Goal: Information Seeking & Learning: Learn about a topic

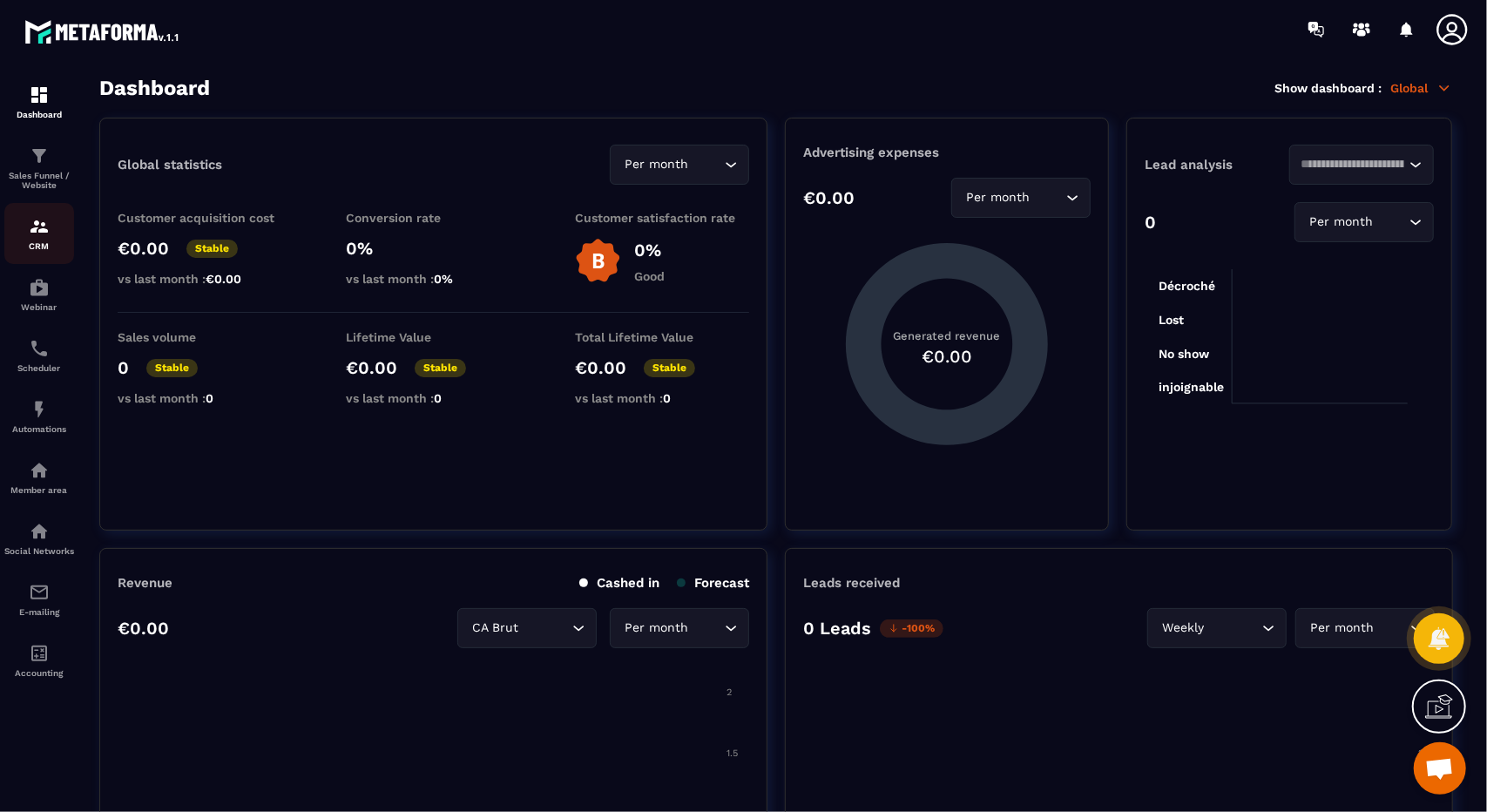
click at [53, 260] on link "CRM" at bounding box center [39, 233] width 70 height 61
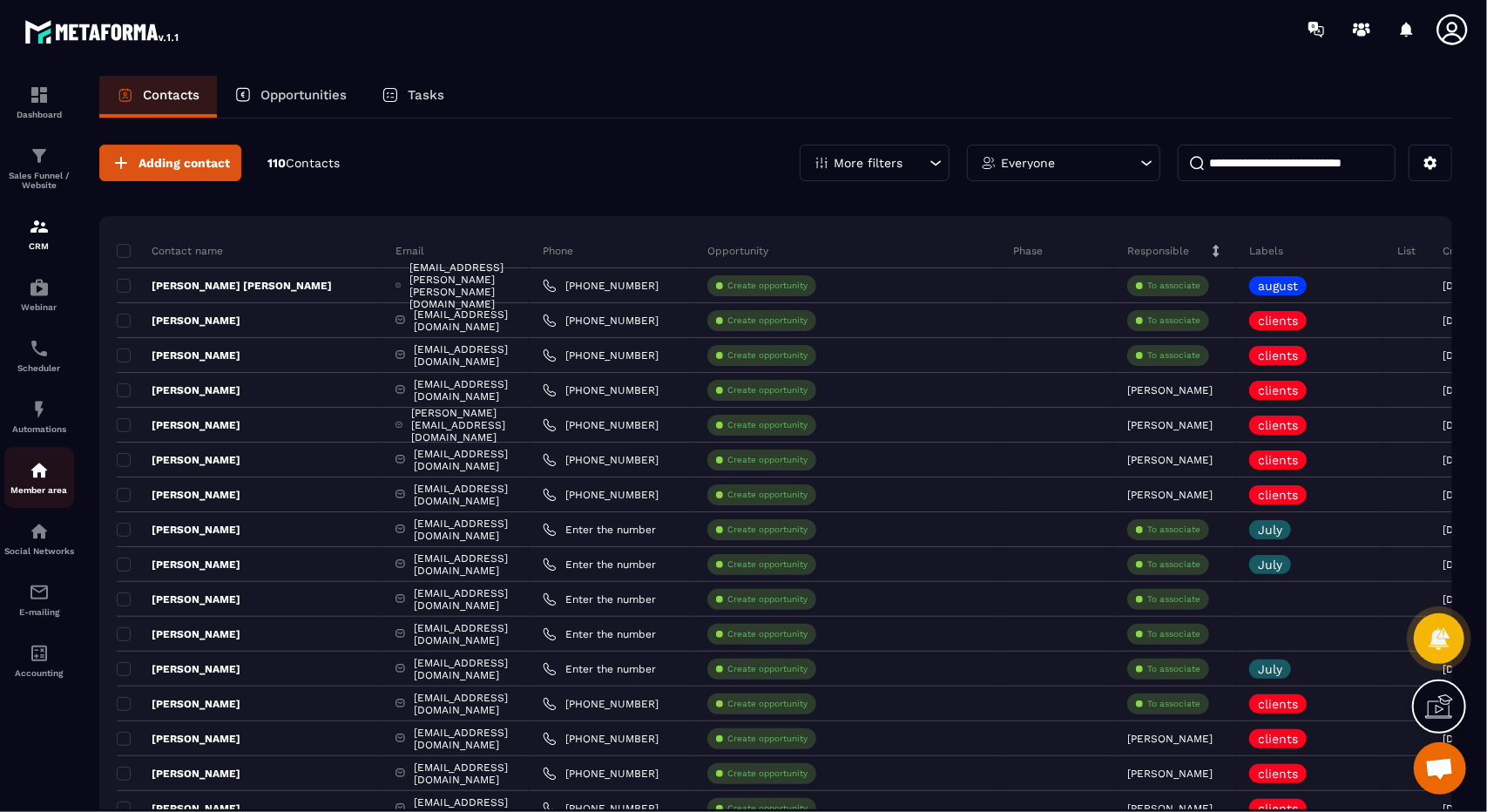
click at [66, 474] on div "Member area" at bounding box center [39, 477] width 70 height 34
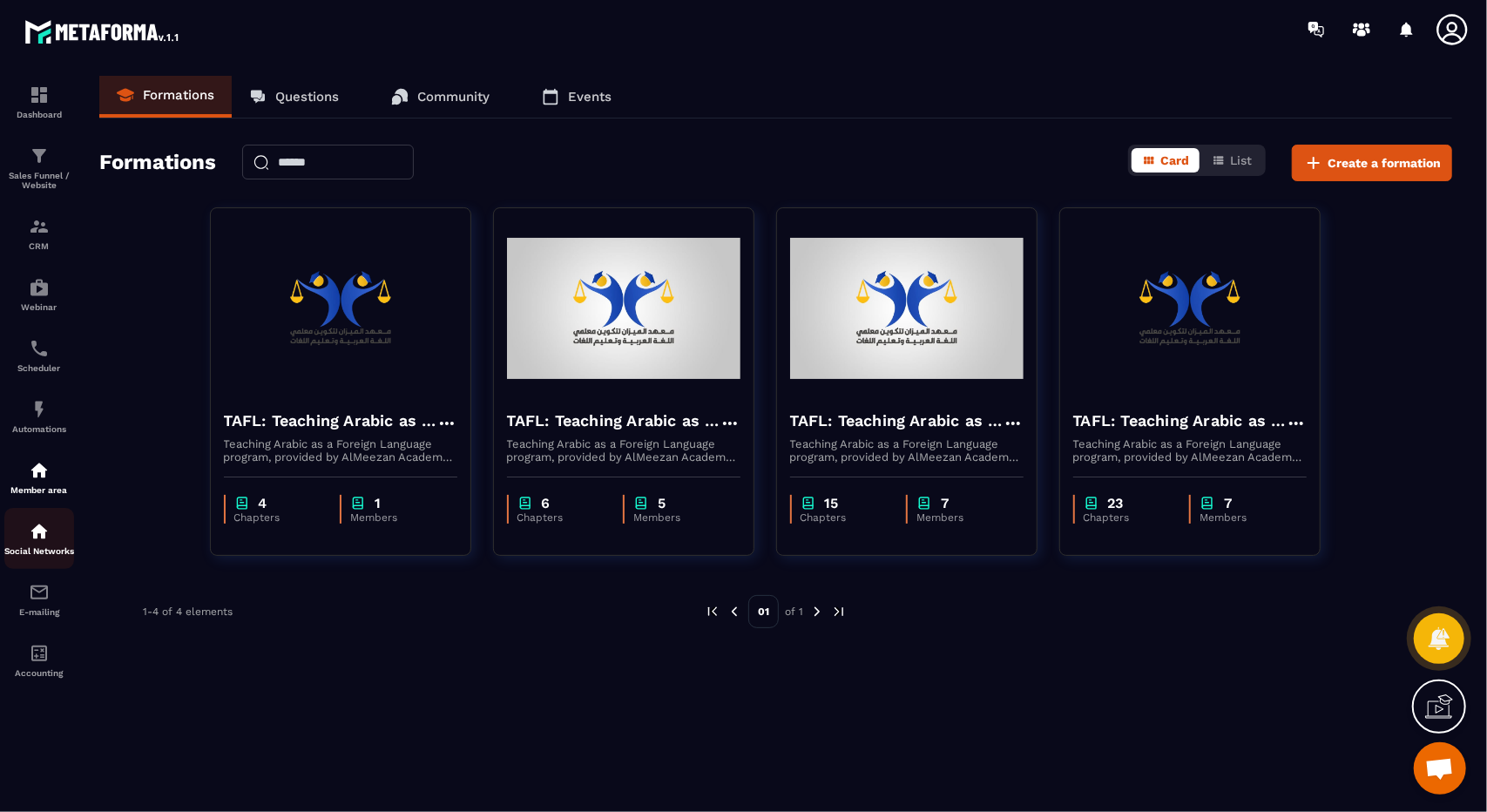
click at [41, 540] on img at bounding box center [39, 531] width 21 height 21
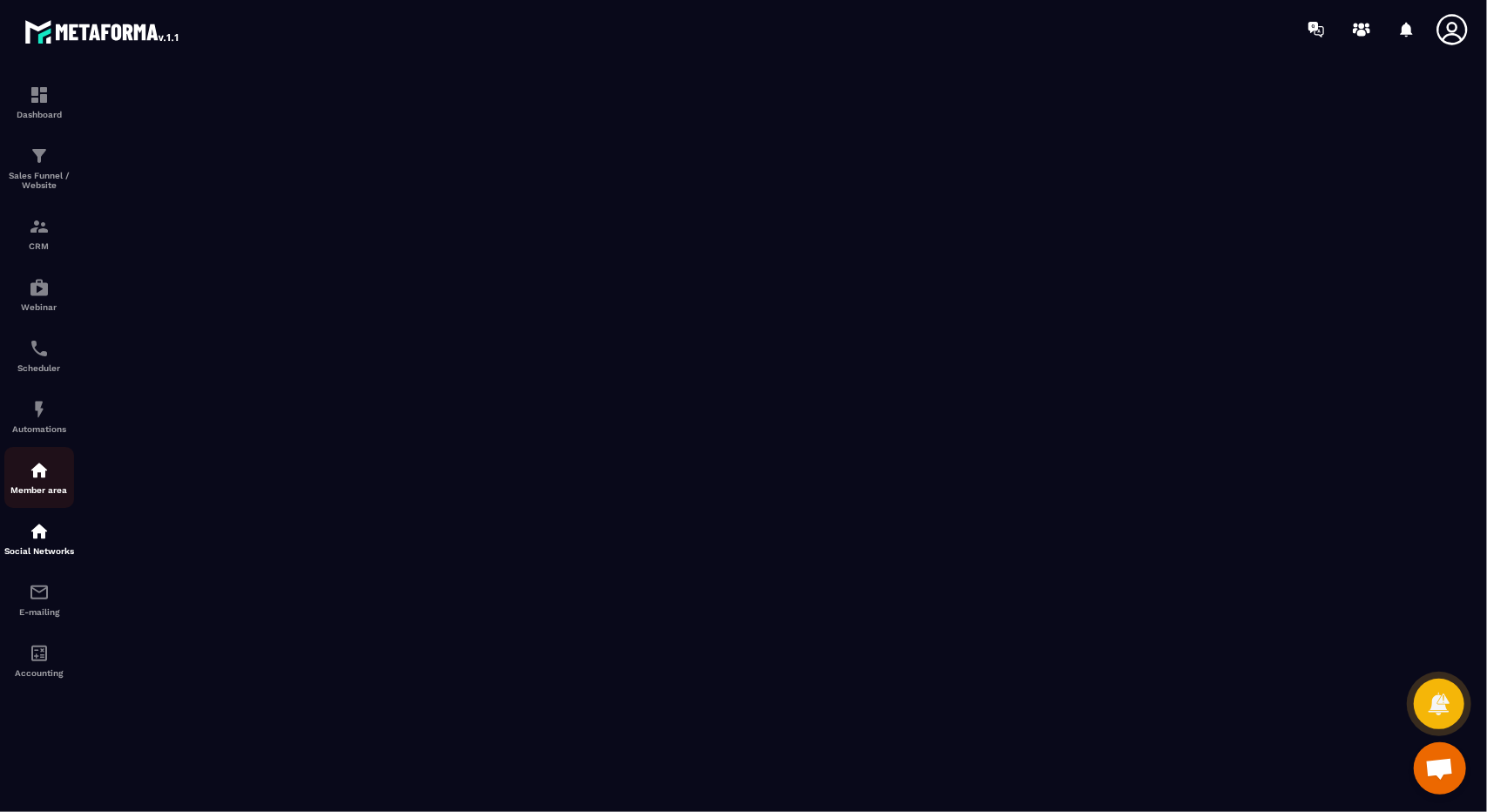
click at [34, 487] on div "Member area" at bounding box center [39, 477] width 70 height 34
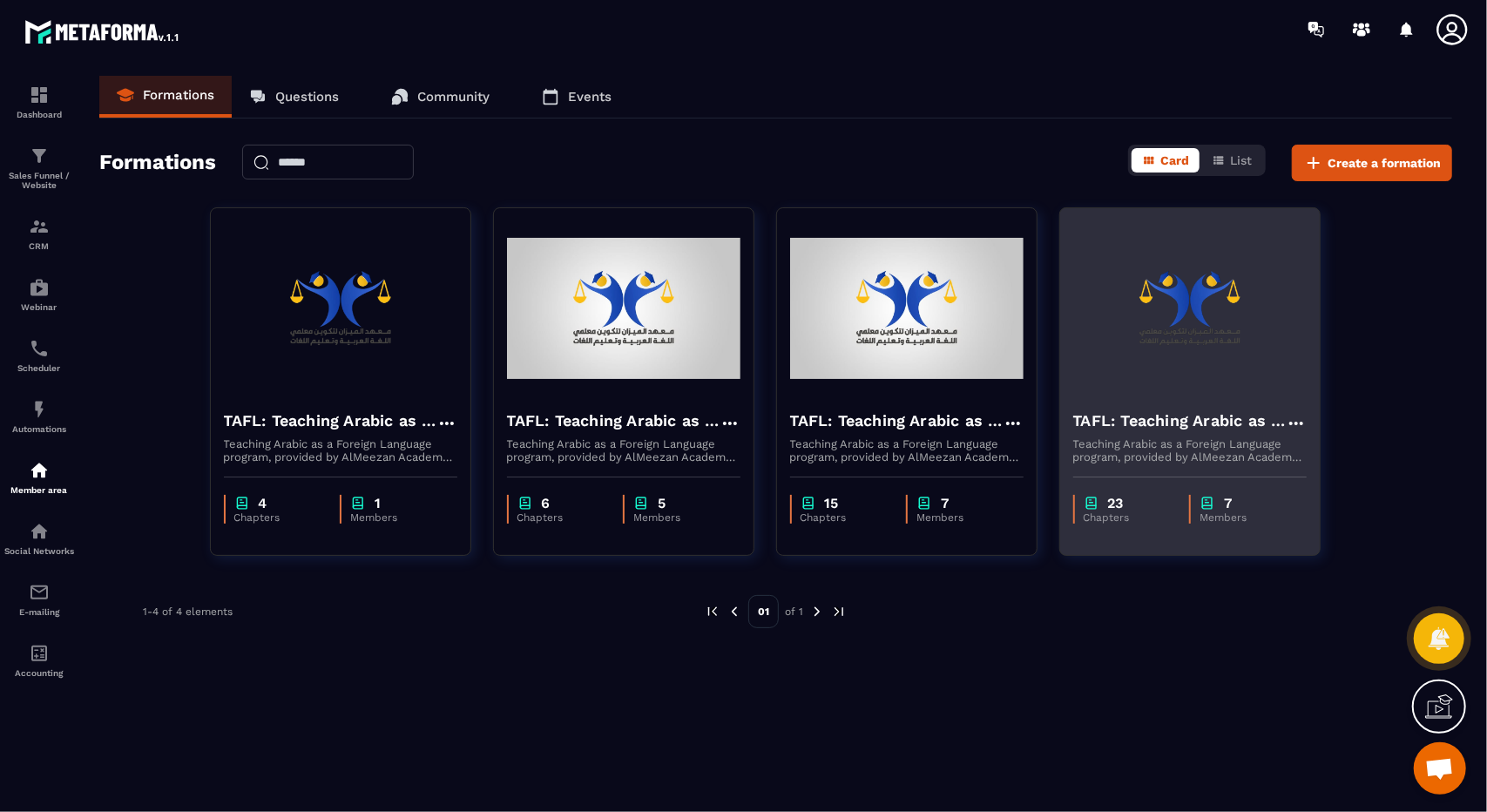
click at [1118, 518] on p "Chapters" at bounding box center [1128, 516] width 89 height 12
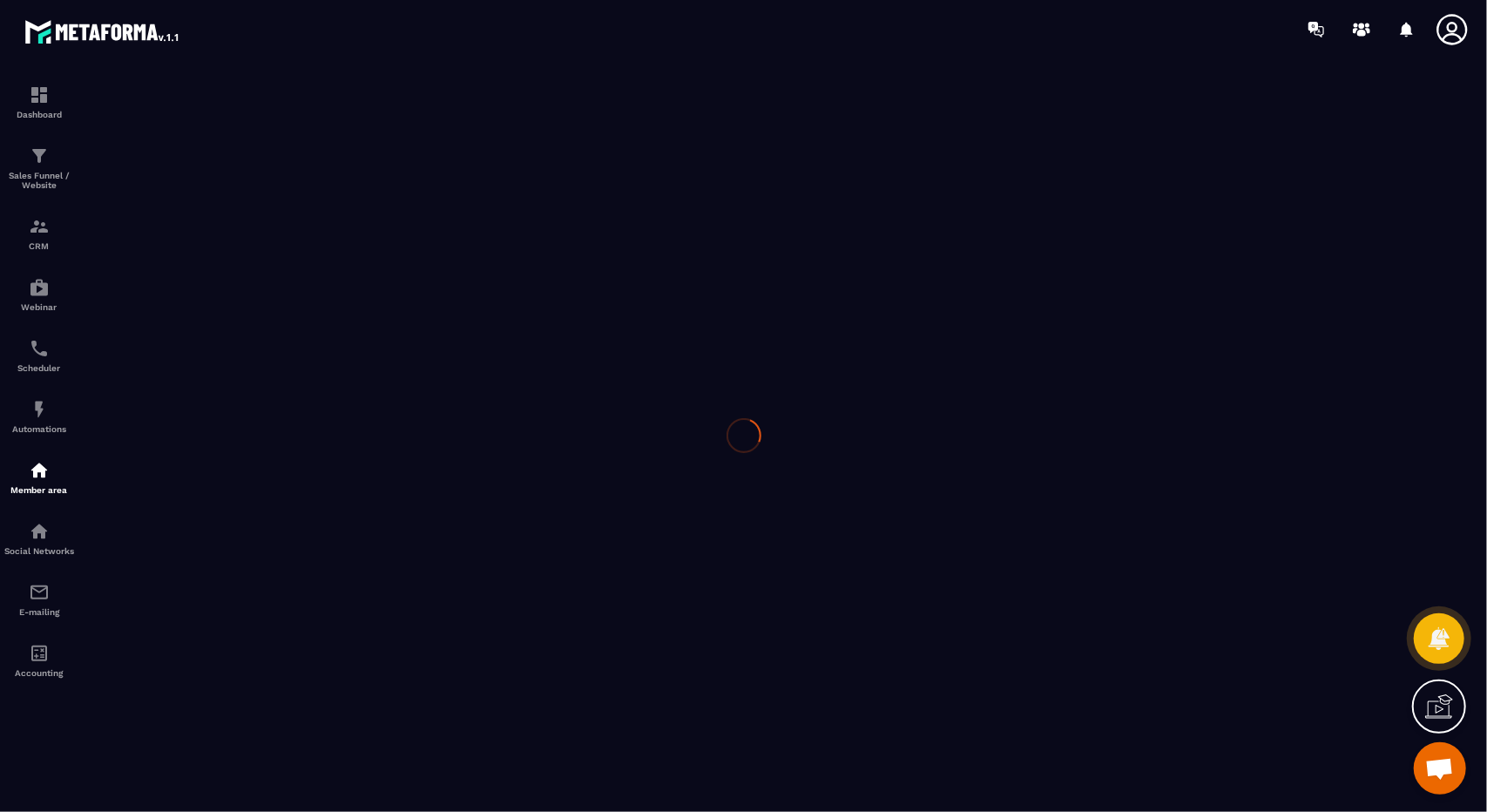
click at [1118, 518] on div at bounding box center [744, 435] width 1487 height 753
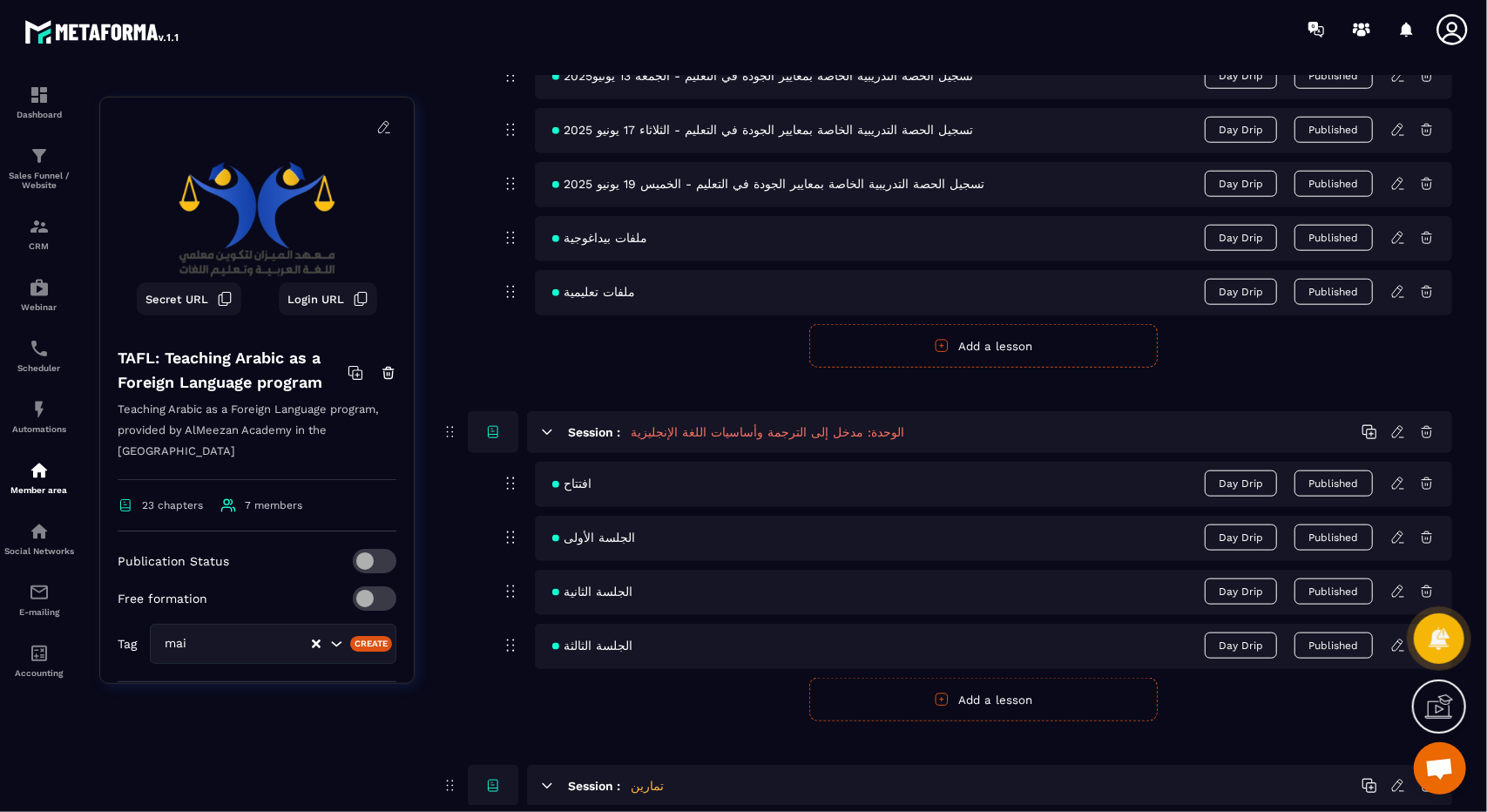
scroll to position [1224, 0]
click at [1401, 474] on icon at bounding box center [1398, 482] width 15 height 15
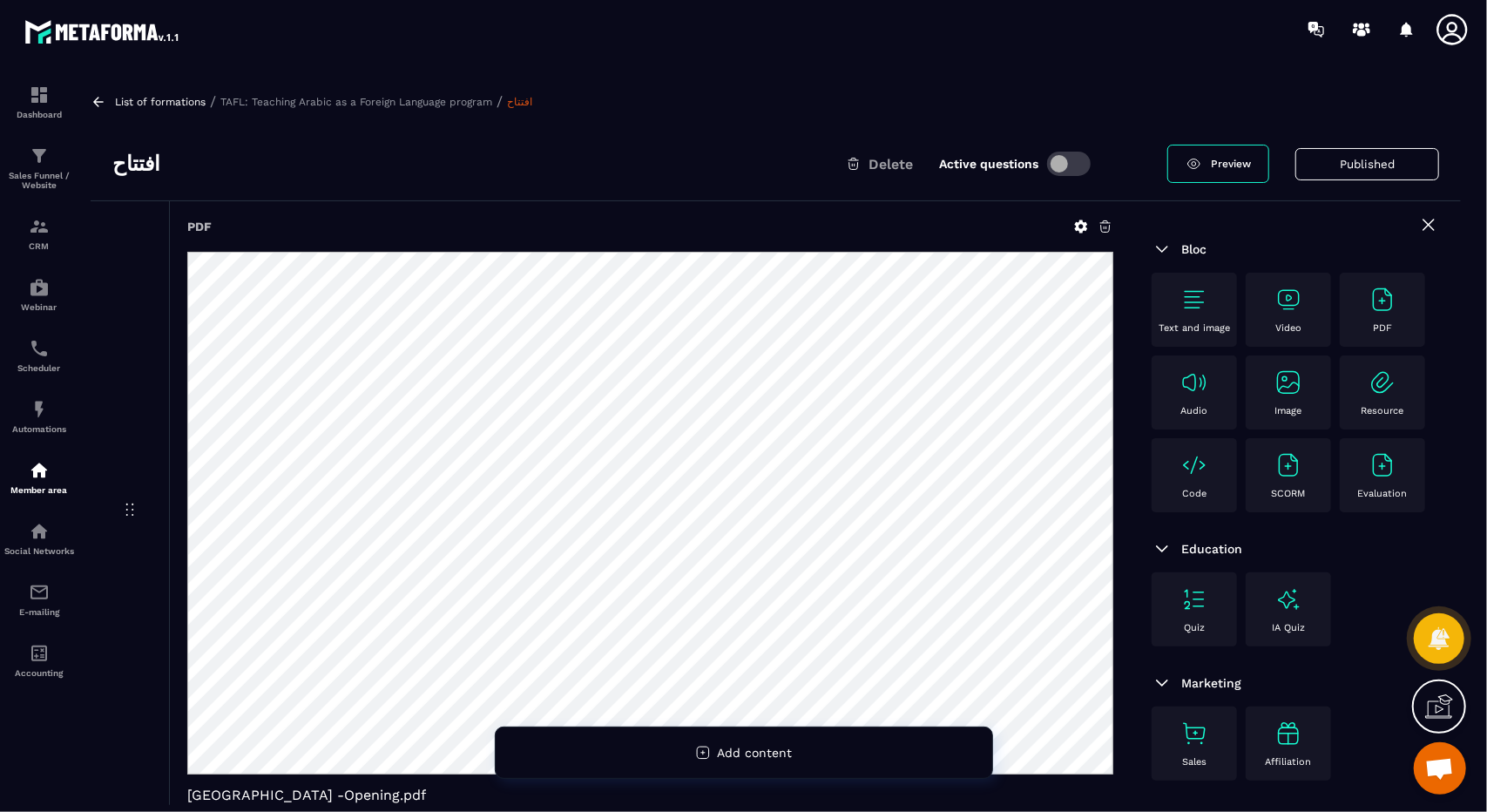
click at [103, 97] on icon at bounding box center [98, 102] width 15 height 15
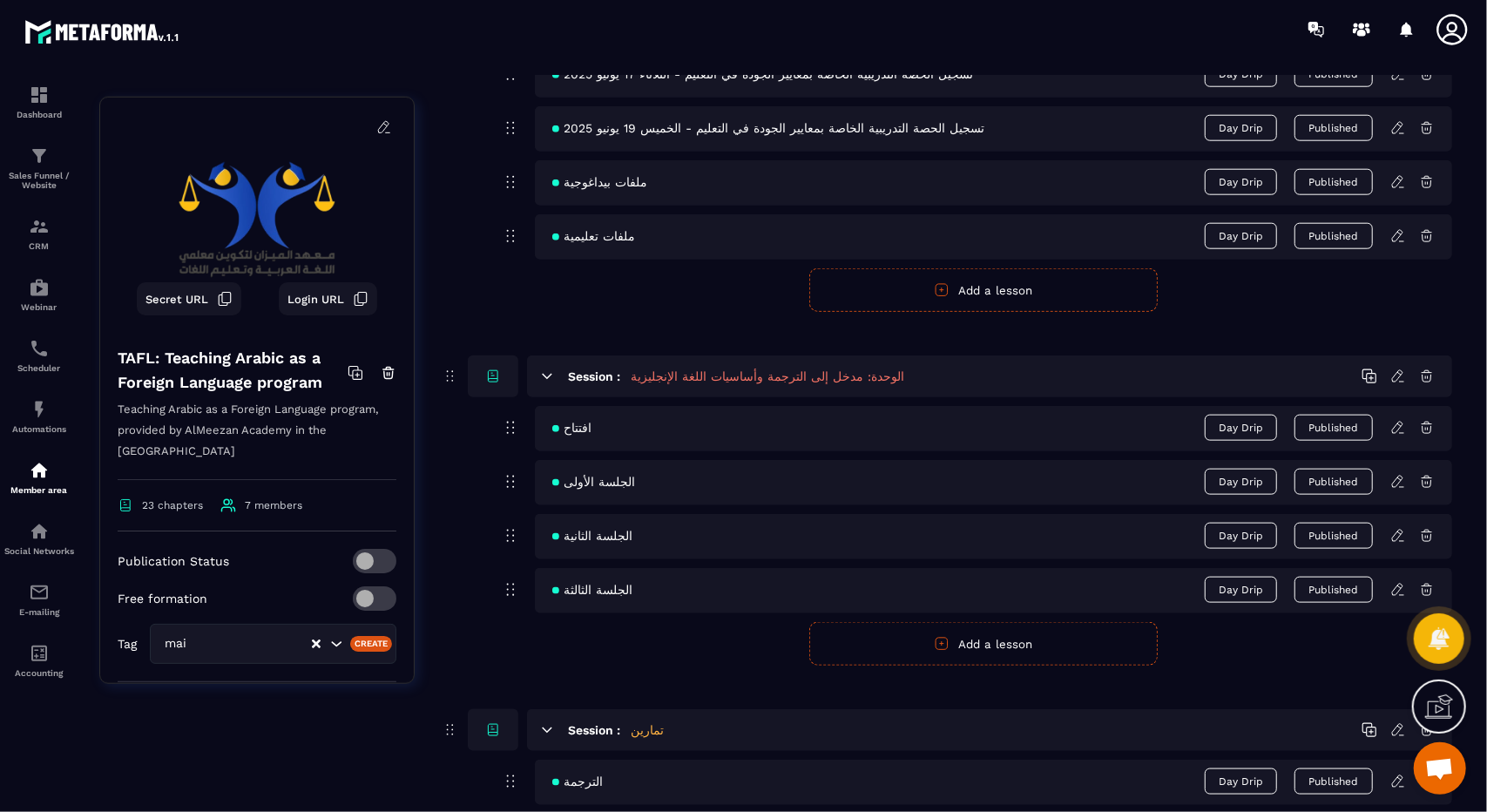
scroll to position [1278, 0]
click at [1403, 474] on icon at bounding box center [1398, 481] width 15 height 15
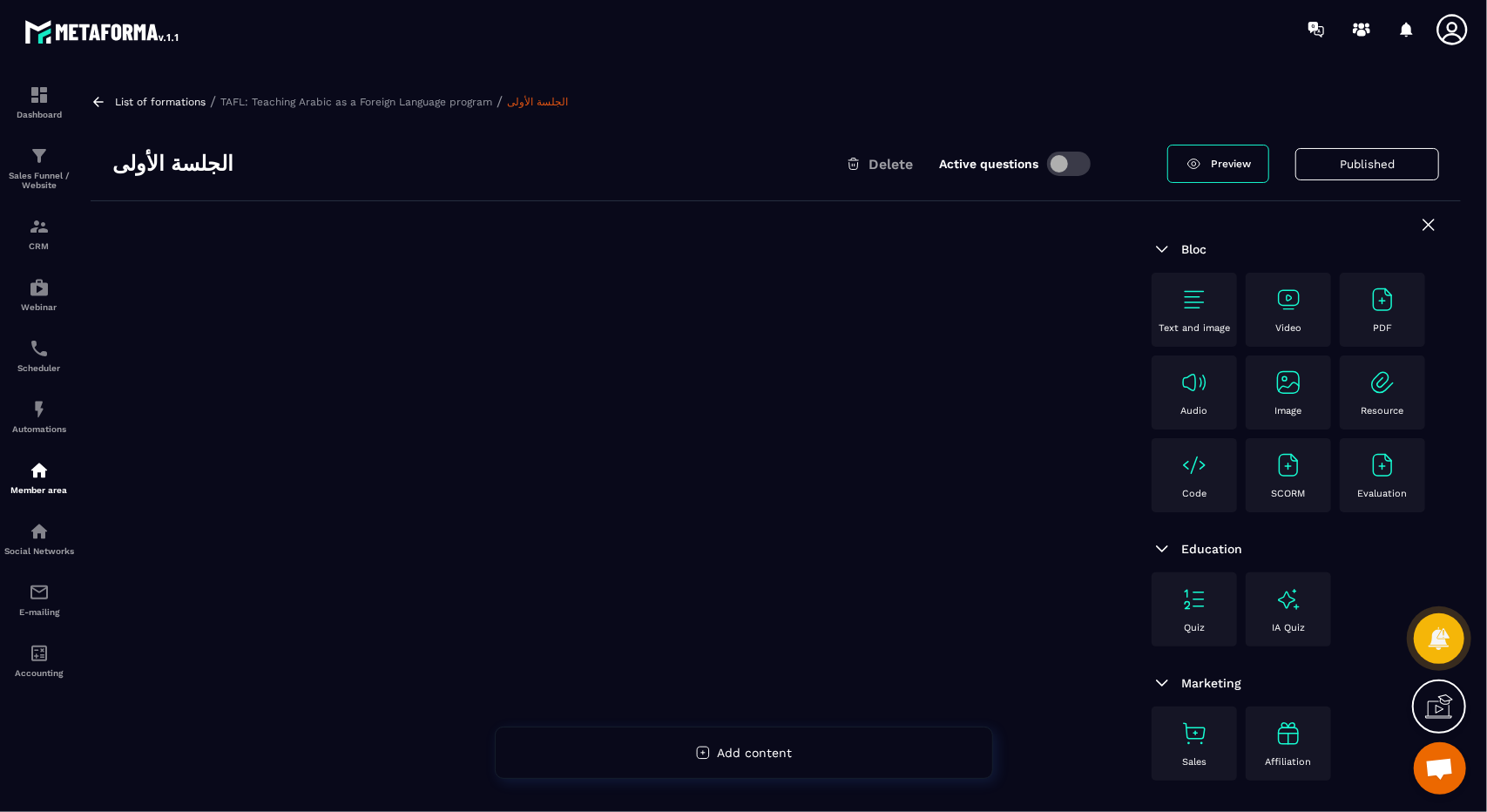
scroll to position [111, 0]
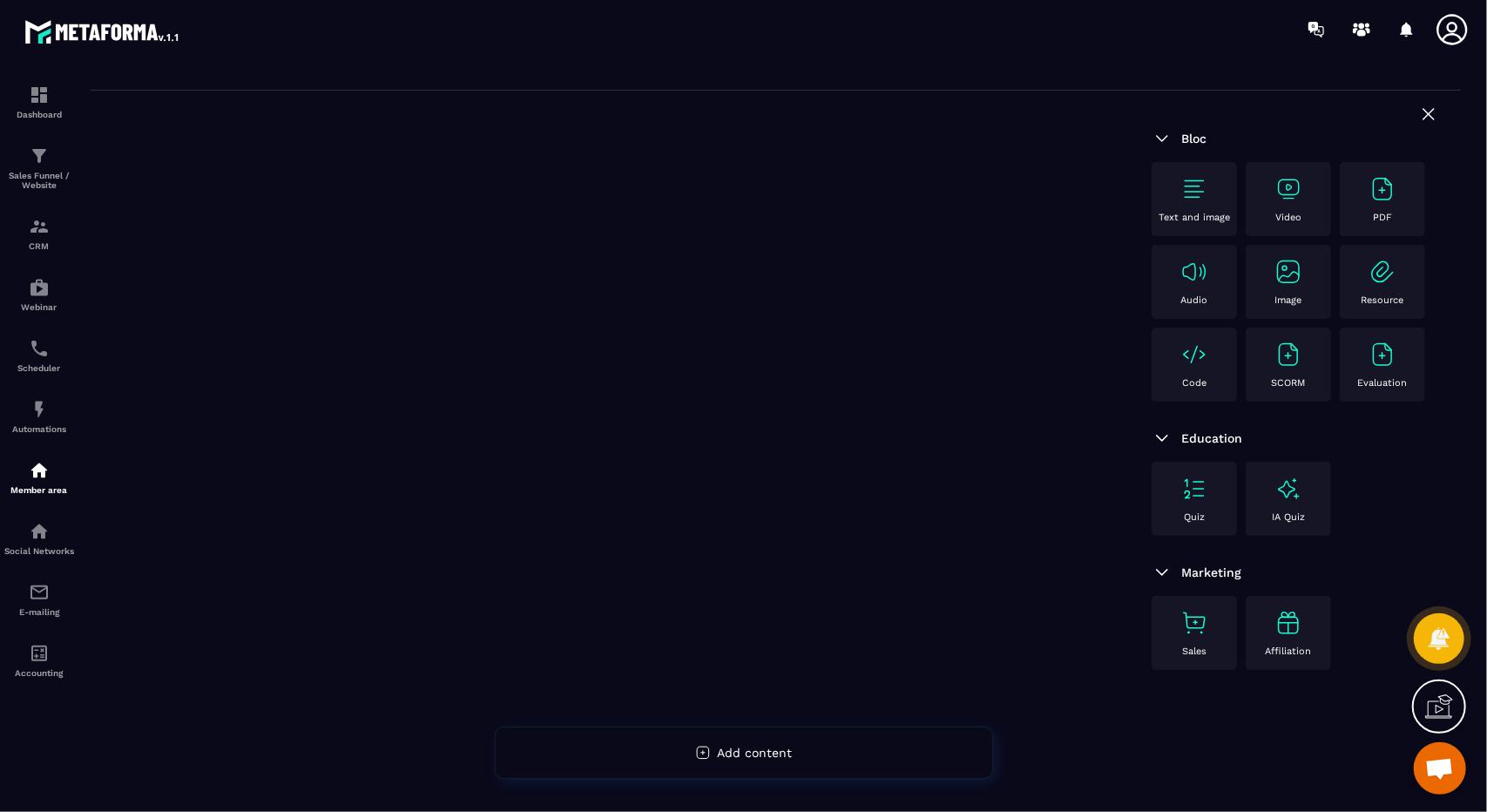
click at [808, 295] on div at bounding box center [610, 440] width 1039 height 699
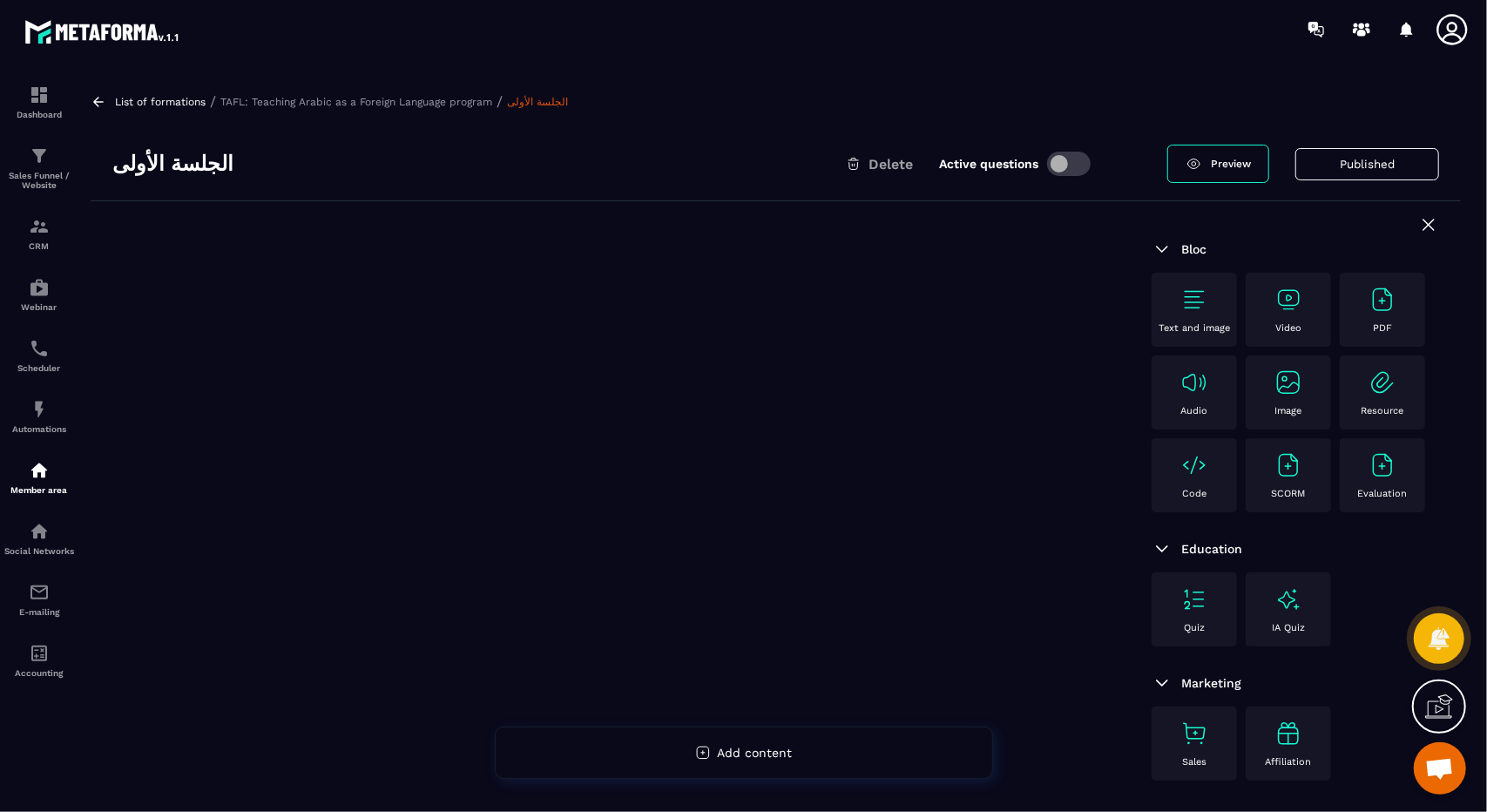
click at [88, 100] on div "List of formations / TAFL: Teaching Arabic as a Foreign Language program / الجل…" at bounding box center [775, 440] width 1388 height 729
click at [99, 100] on icon at bounding box center [99, 102] width 11 height 10
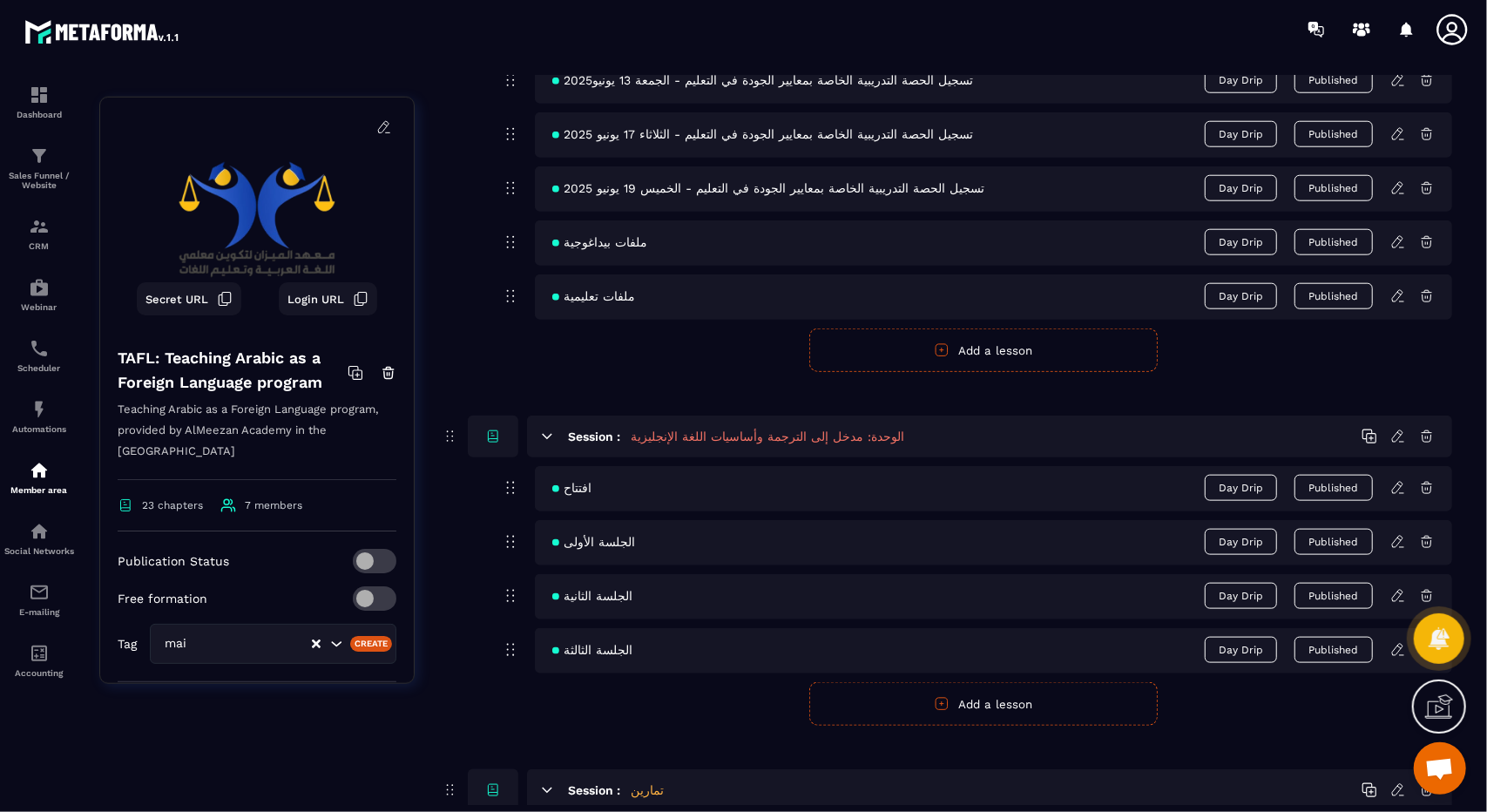
scroll to position [1219, 0]
click at [1398, 587] on icon at bounding box center [1398, 594] width 15 height 15
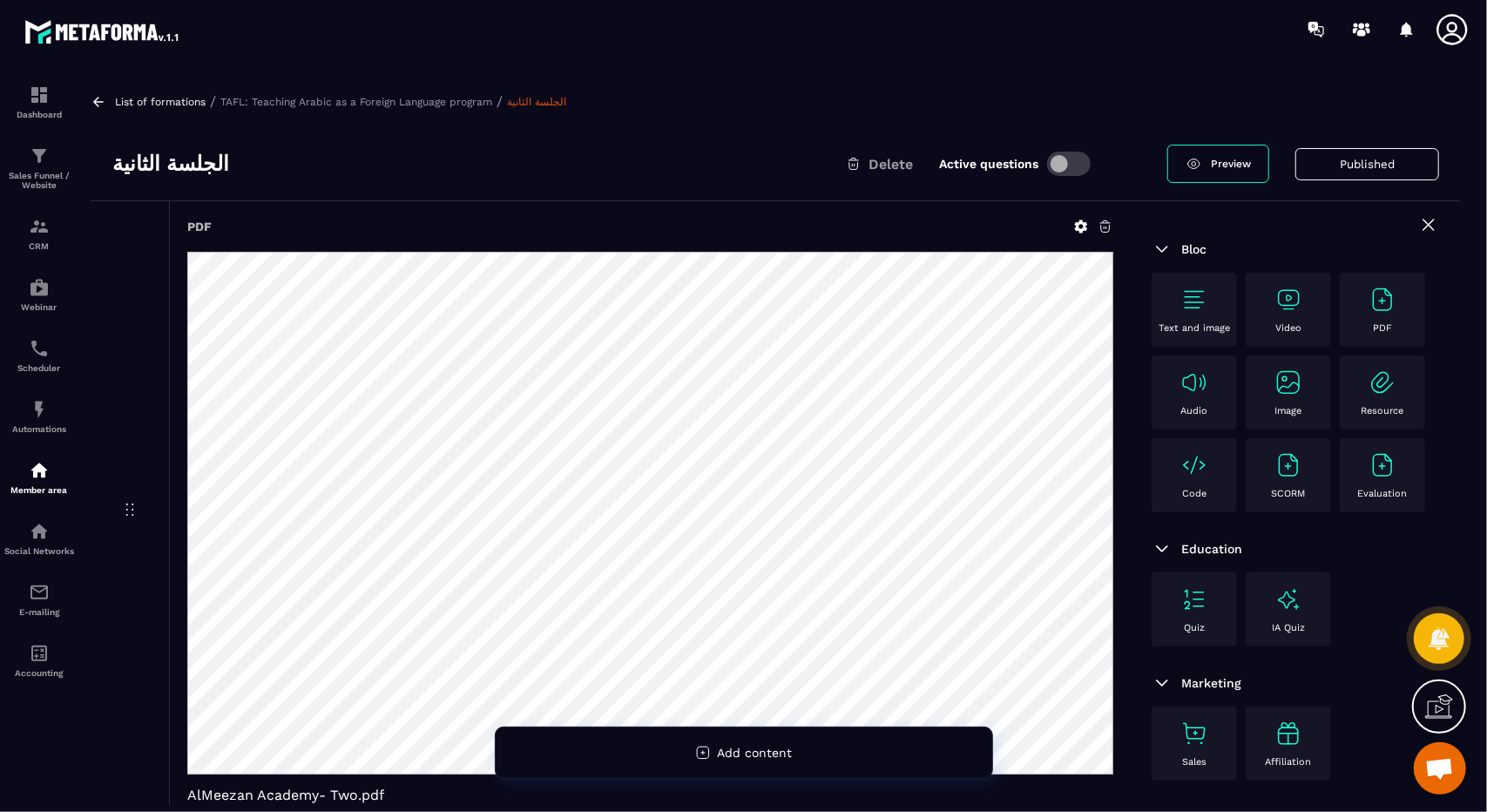
click at [99, 105] on icon at bounding box center [98, 102] width 15 height 15
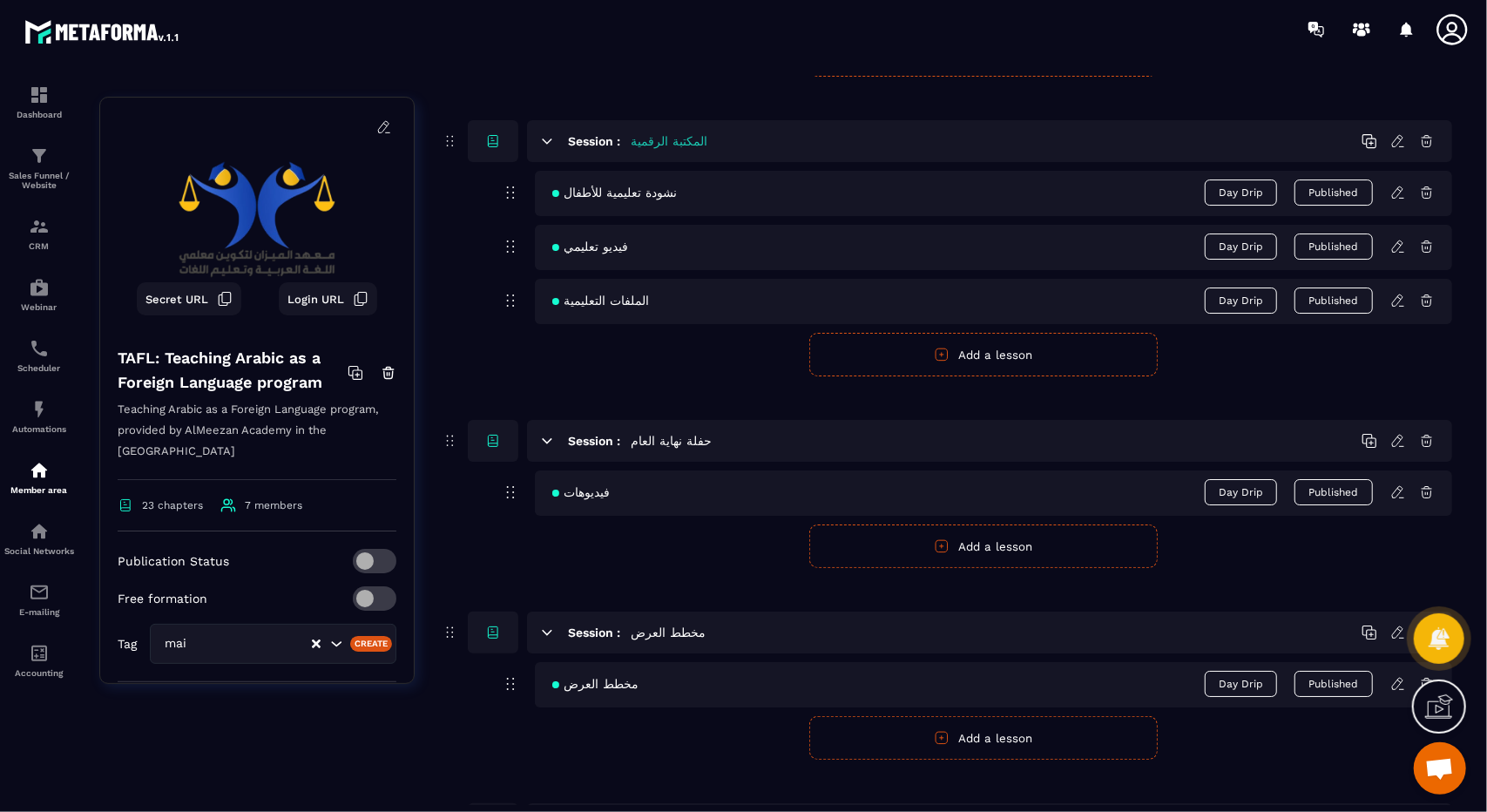
scroll to position [4094, 0]
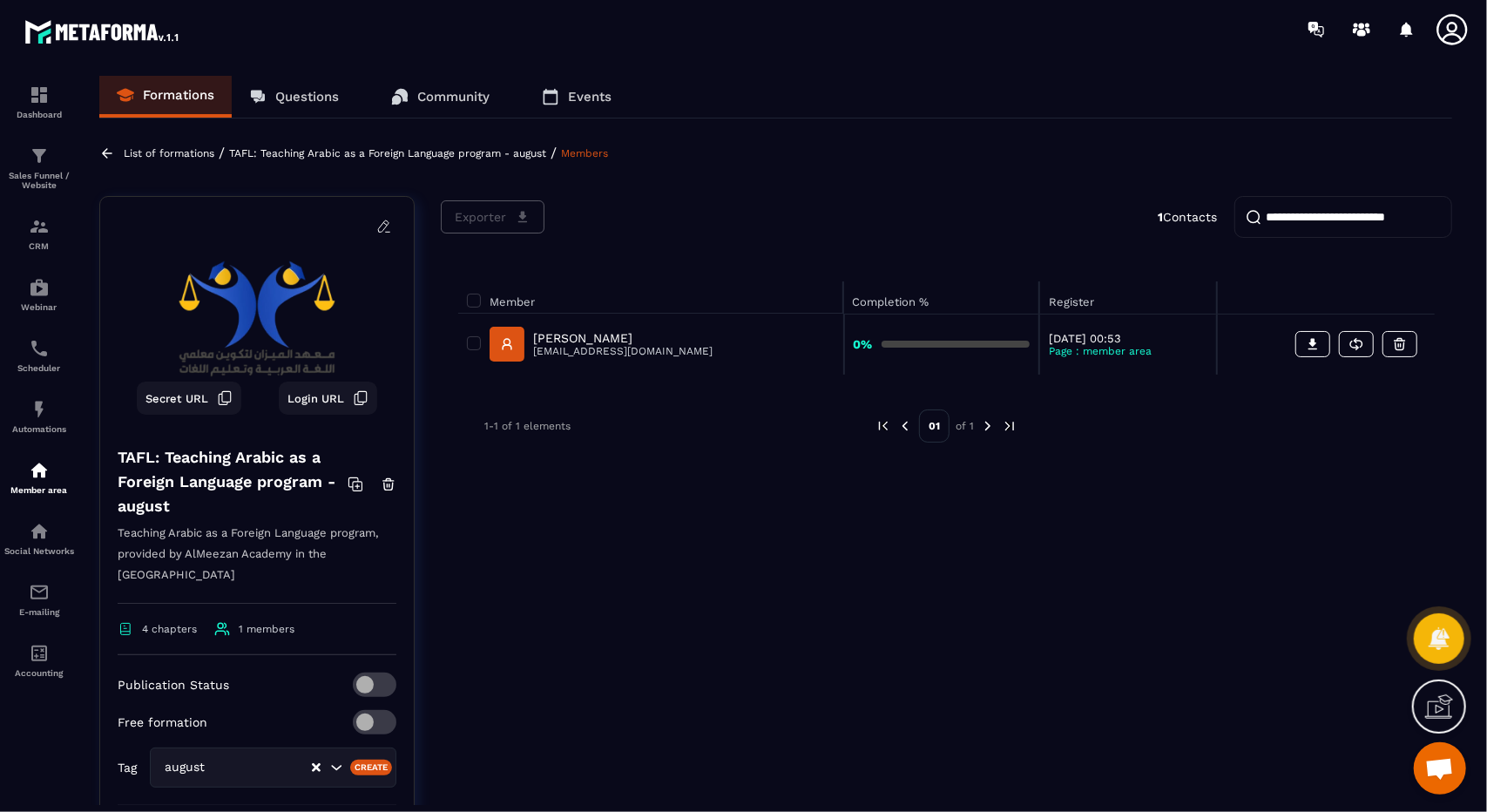
click at [110, 157] on icon at bounding box center [106, 152] width 15 height 15
